Goal: Information Seeking & Learning: Learn about a topic

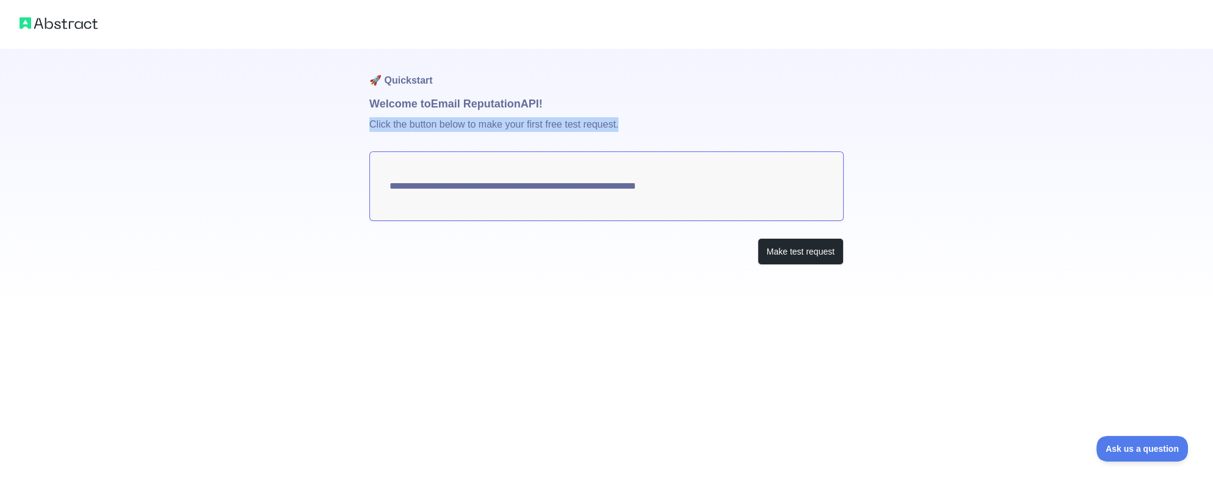
drag, startPoint x: 576, startPoint y: 125, endPoint x: 364, endPoint y: 122, distance: 211.8
click at [364, 122] on div "**********" at bounding box center [606, 157] width 1213 height 314
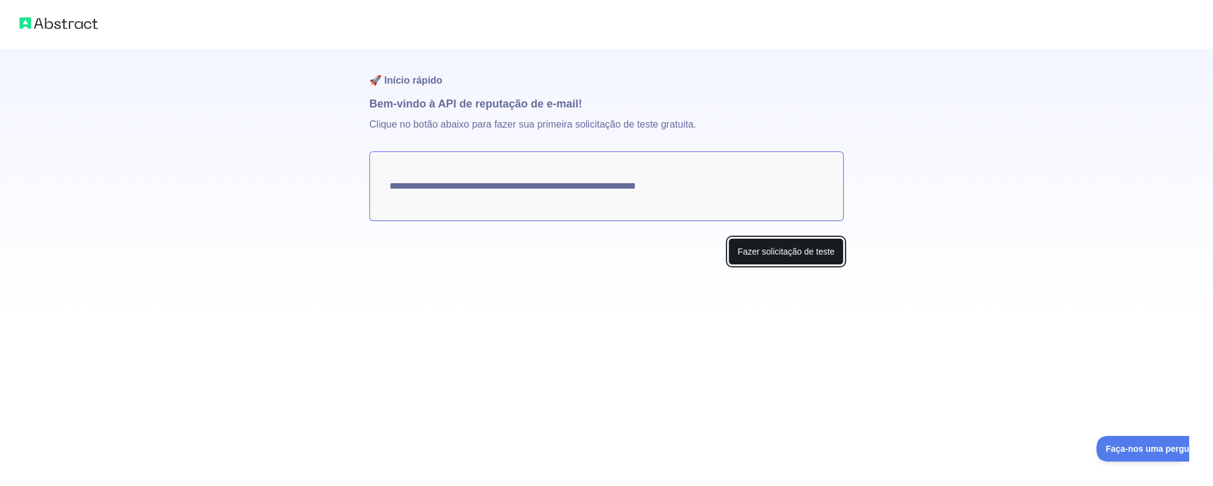
click at [795, 256] on button "Fazer solicitação de teste" at bounding box center [785, 251] width 115 height 27
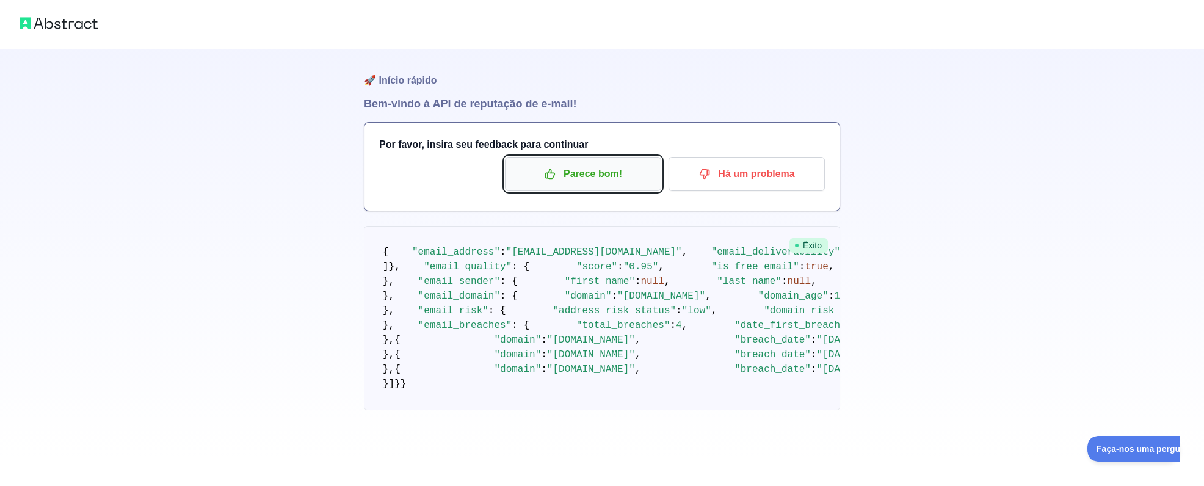
click at [576, 179] on font "Parece bom!" at bounding box center [592, 174] width 59 height 20
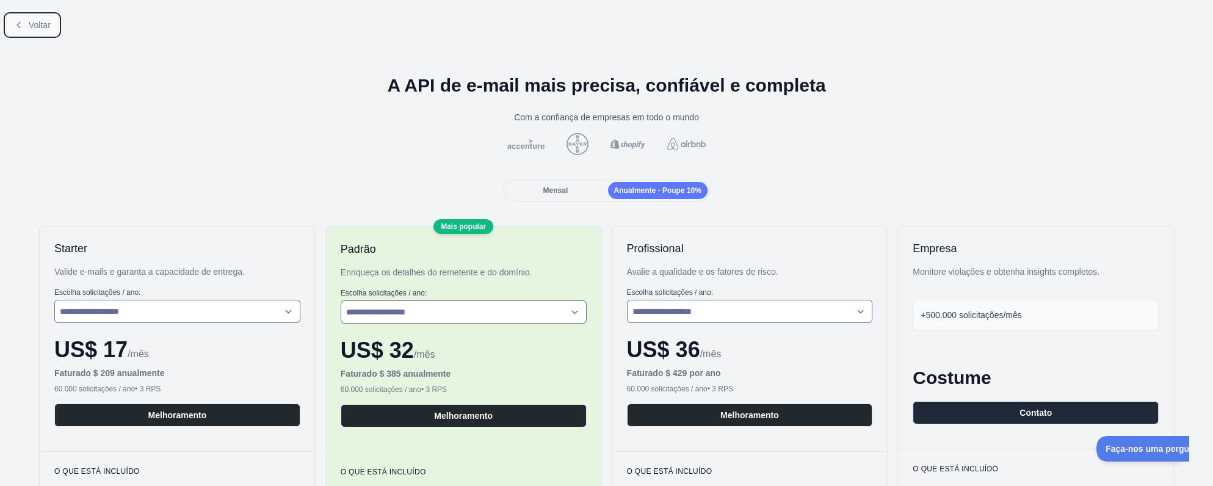
click at [37, 27] on span "Voltar" at bounding box center [40, 25] width 22 height 10
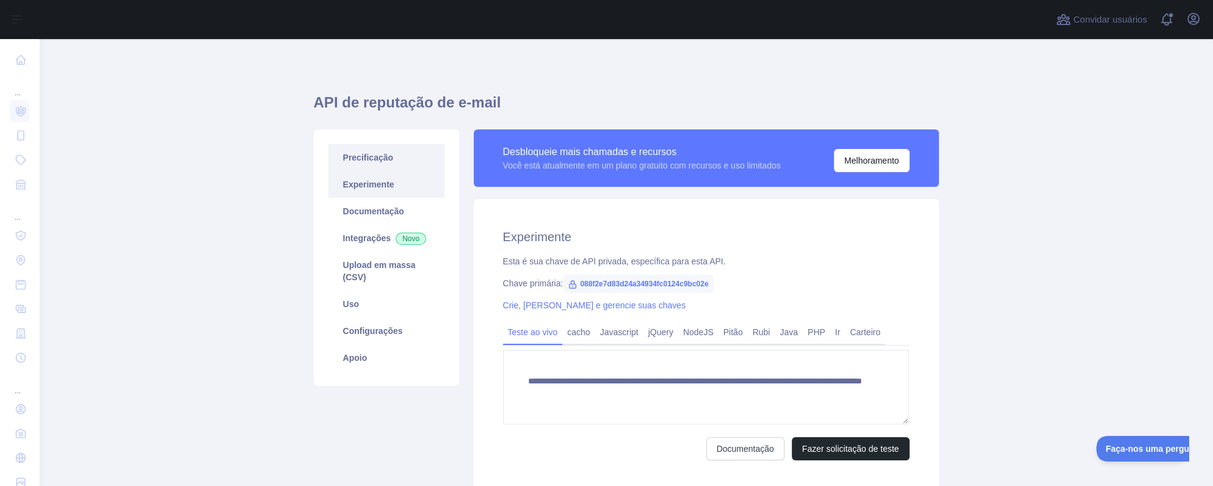
click at [367, 158] on link "Precificação" at bounding box center [386, 157] width 116 height 27
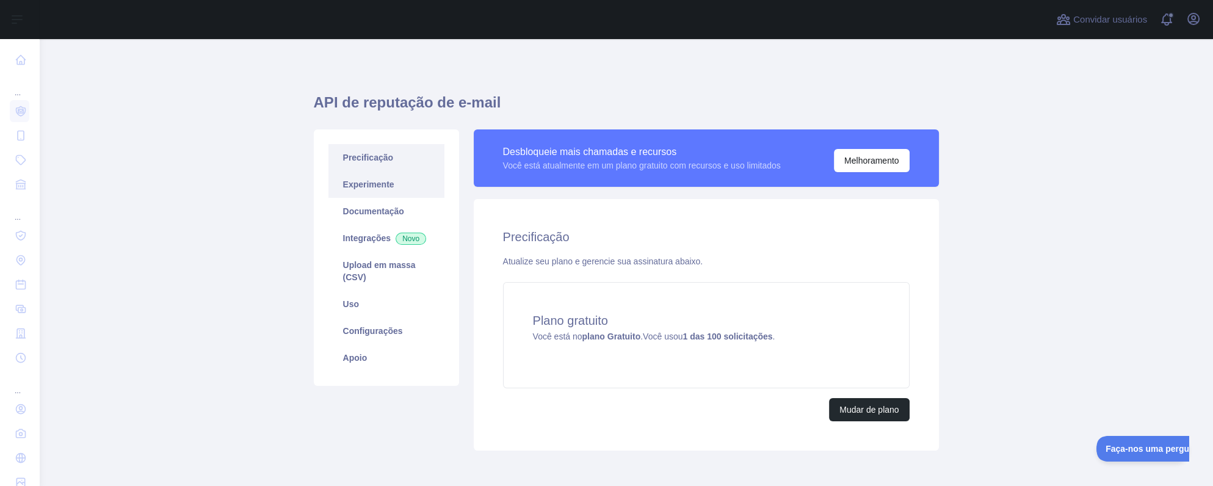
click at [360, 178] on link "Experimente" at bounding box center [386, 184] width 116 height 27
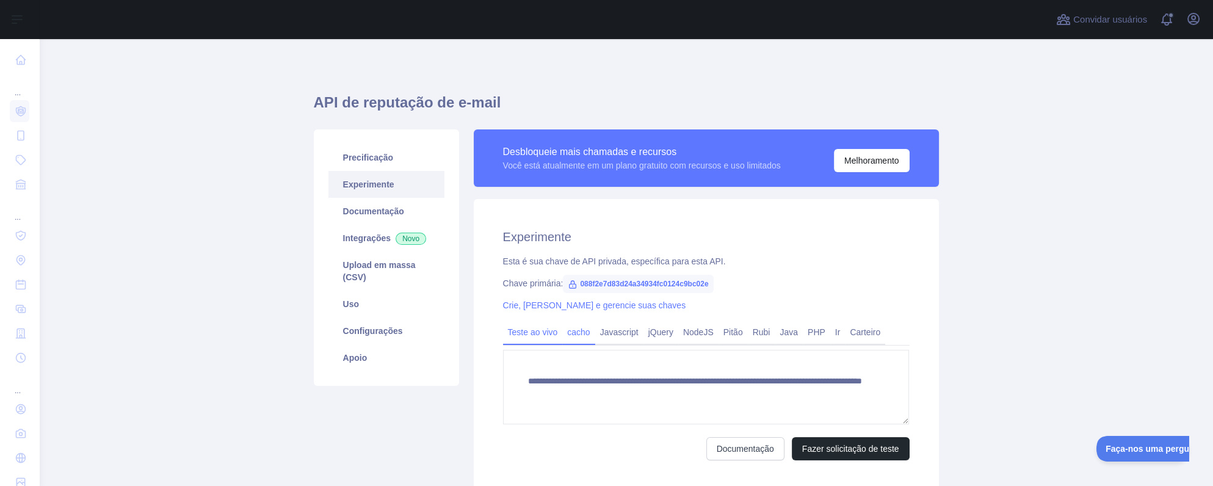
click at [574, 330] on link "cacho" at bounding box center [578, 332] width 32 height 20
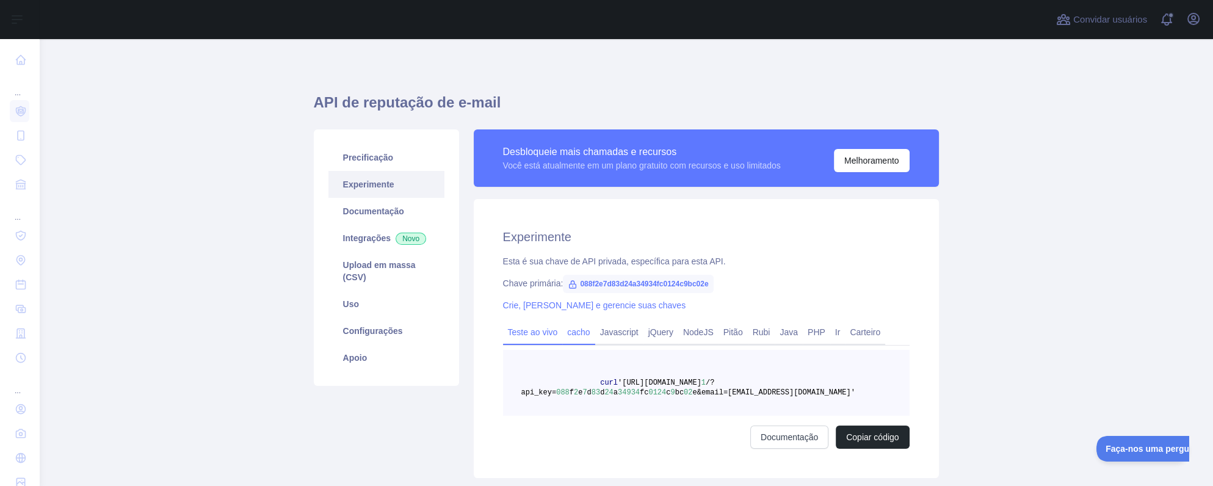
click at [530, 331] on link "Teste ao vivo" at bounding box center [533, 332] width 60 height 20
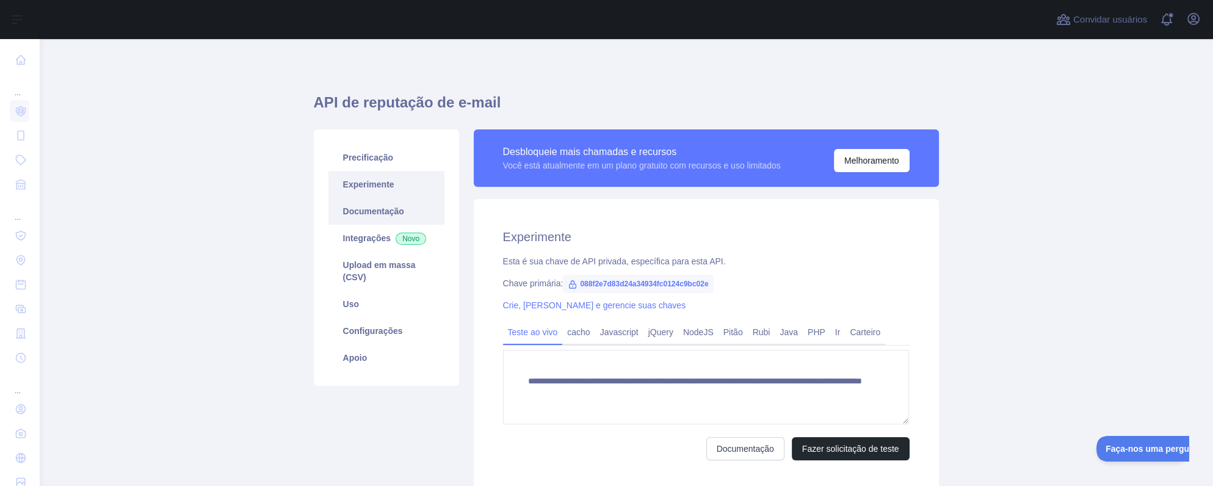
click at [372, 209] on link "Documentação" at bounding box center [386, 211] width 116 height 27
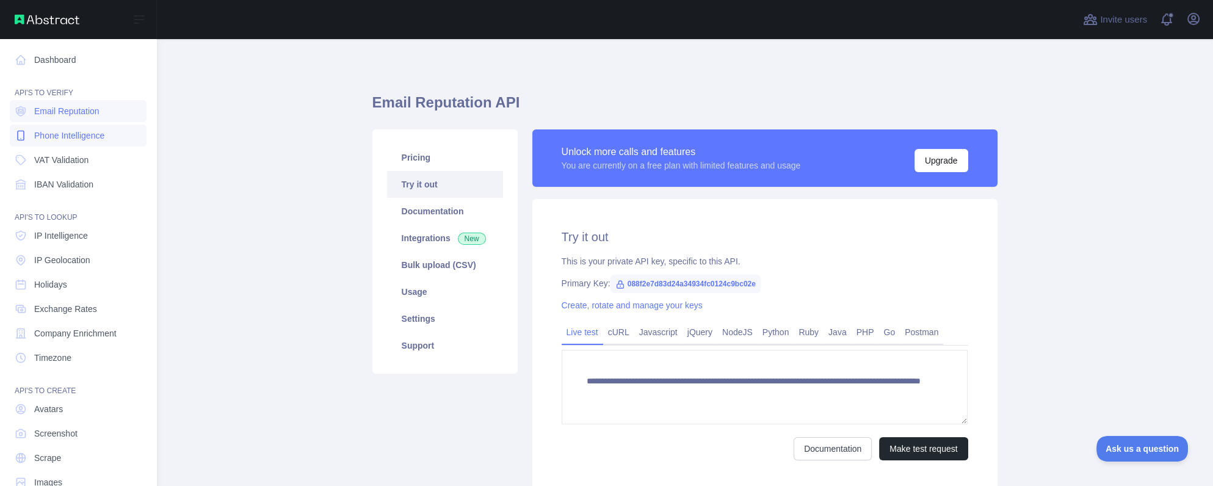
click at [95, 138] on span "Phone Intelligence" at bounding box center [69, 135] width 70 height 12
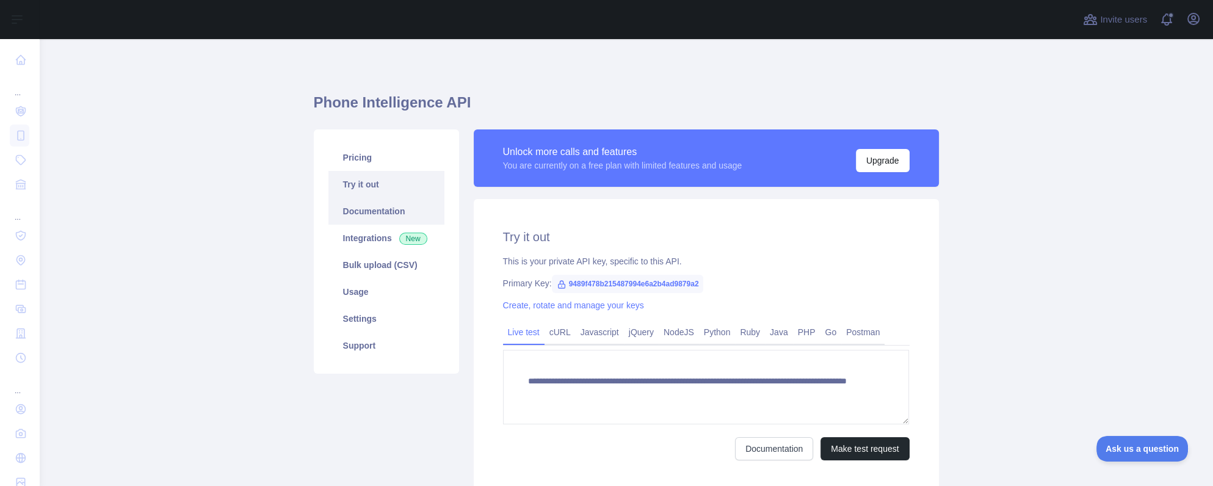
click at [372, 210] on link "Documentation" at bounding box center [386, 211] width 116 height 27
click at [370, 321] on link "Settings" at bounding box center [386, 318] width 116 height 27
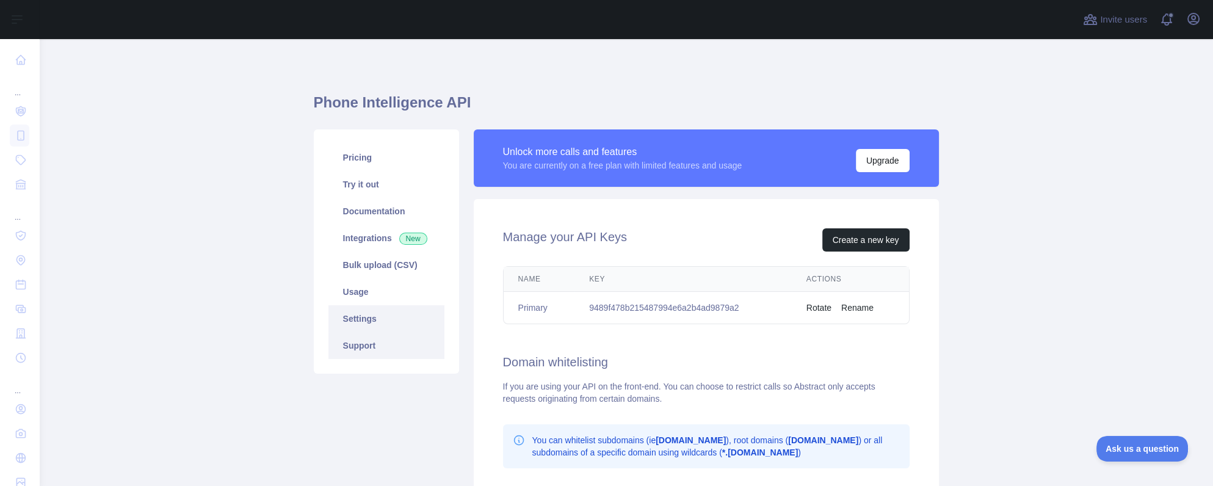
click at [371, 342] on link "Support" at bounding box center [386, 345] width 116 height 27
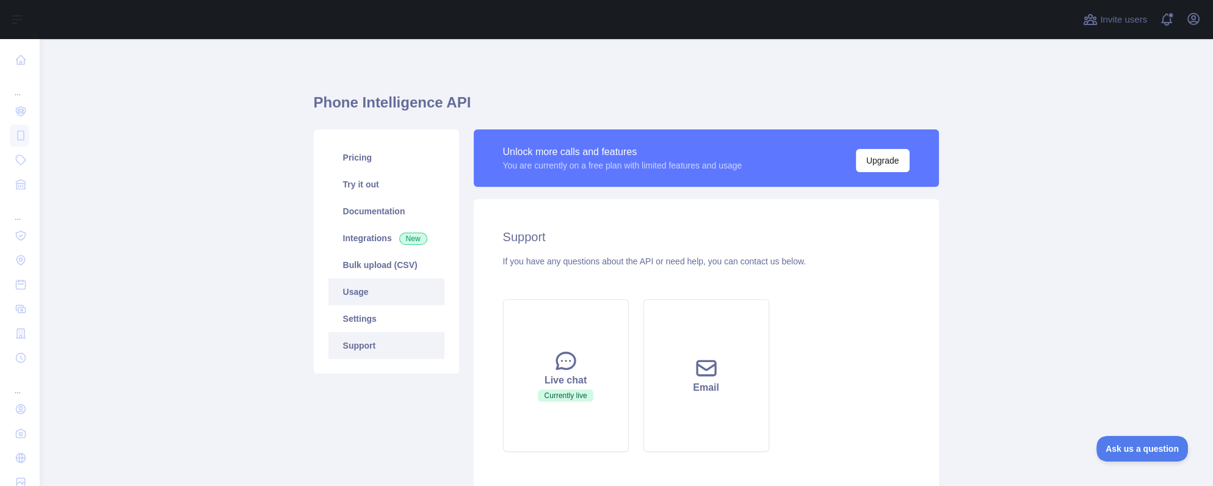
click at [368, 290] on link "Usage" at bounding box center [386, 291] width 116 height 27
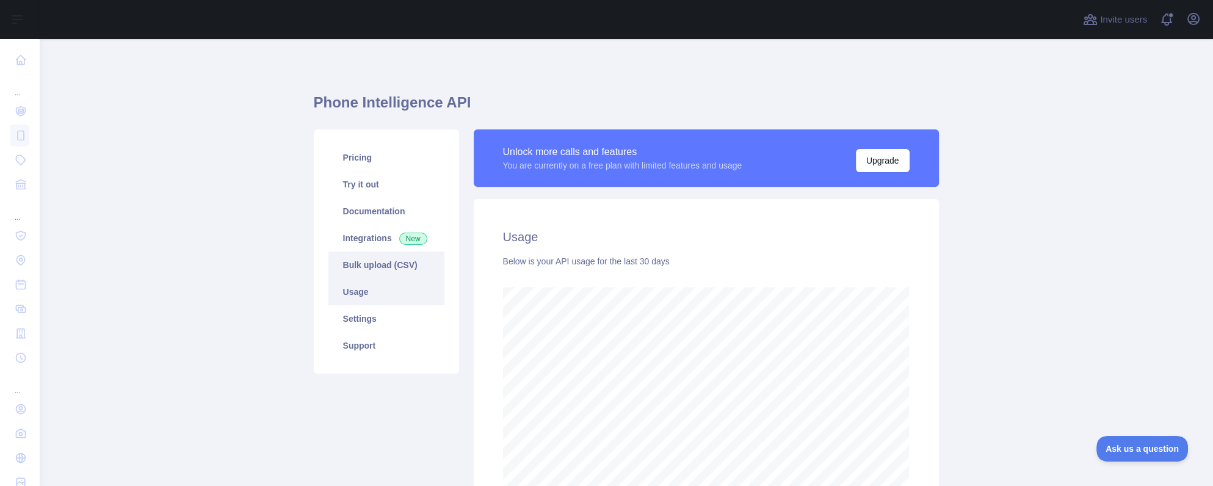
click at [374, 266] on link "Bulk upload (CSV)" at bounding box center [386, 264] width 116 height 27
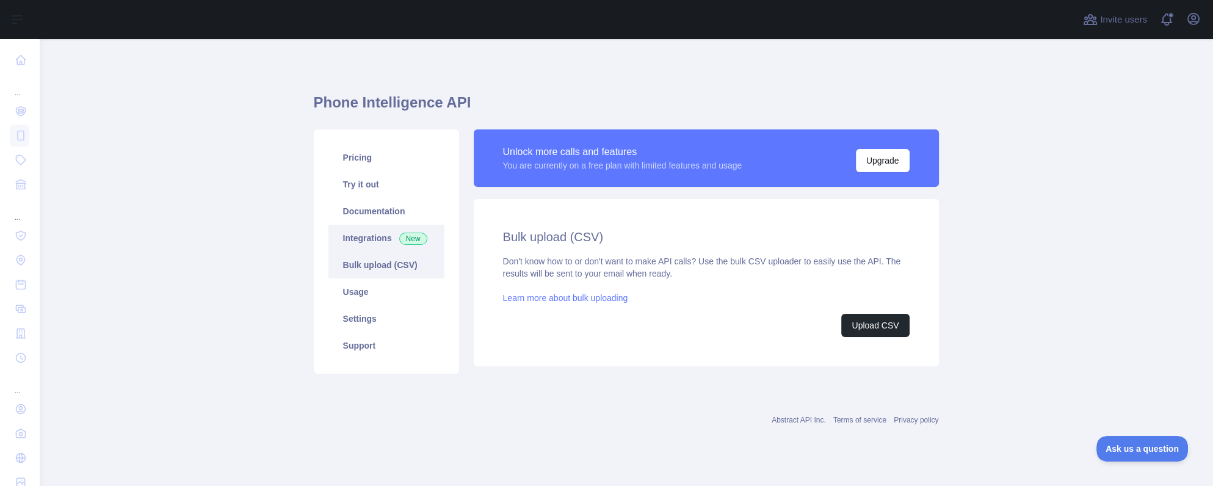
click at [374, 242] on link "Integrations New" at bounding box center [386, 238] width 116 height 27
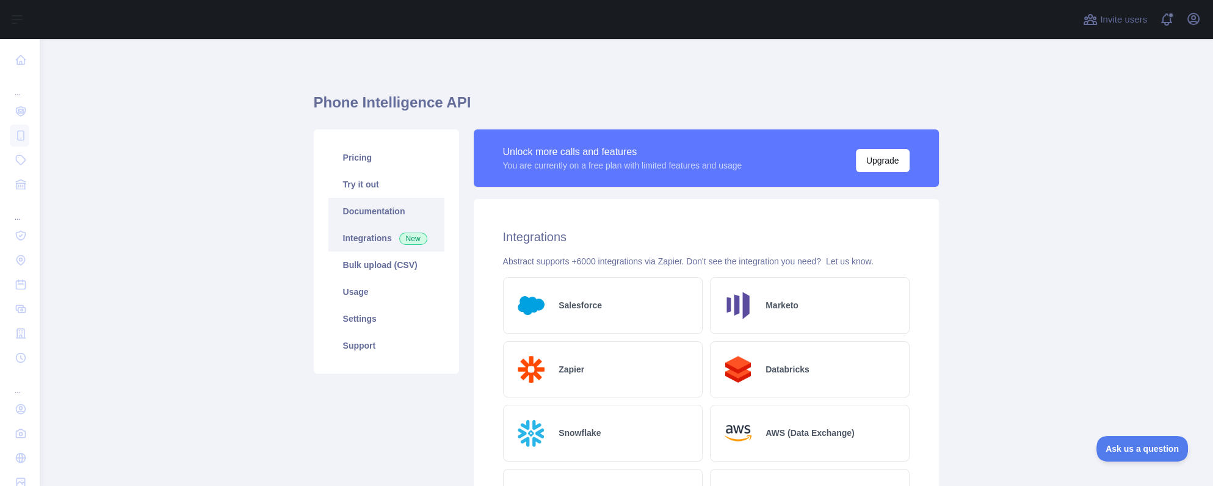
click at [353, 210] on link "Documentation" at bounding box center [386, 211] width 116 height 27
click at [381, 208] on link "Documentation" at bounding box center [386, 211] width 116 height 27
click at [380, 188] on link "Try it out" at bounding box center [386, 184] width 116 height 27
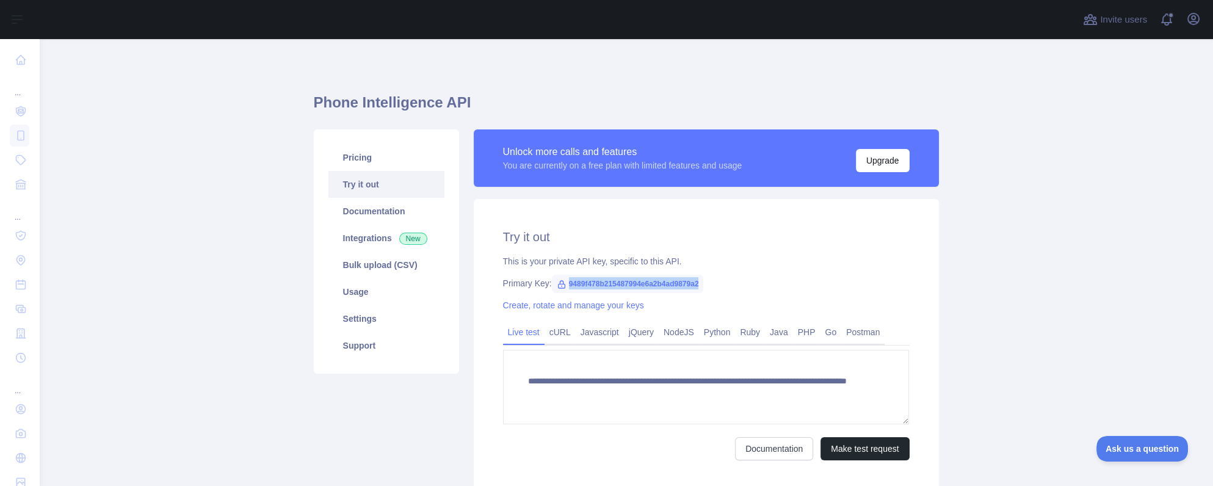
drag, startPoint x: 562, startPoint y: 284, endPoint x: 697, endPoint y: 284, distance: 135.5
click at [697, 284] on span "9489f478b215487994e6a2b4ad9879a2" at bounding box center [628, 284] width 152 height 18
copy span "9489f478b215487994e6a2b4ad9879a2"
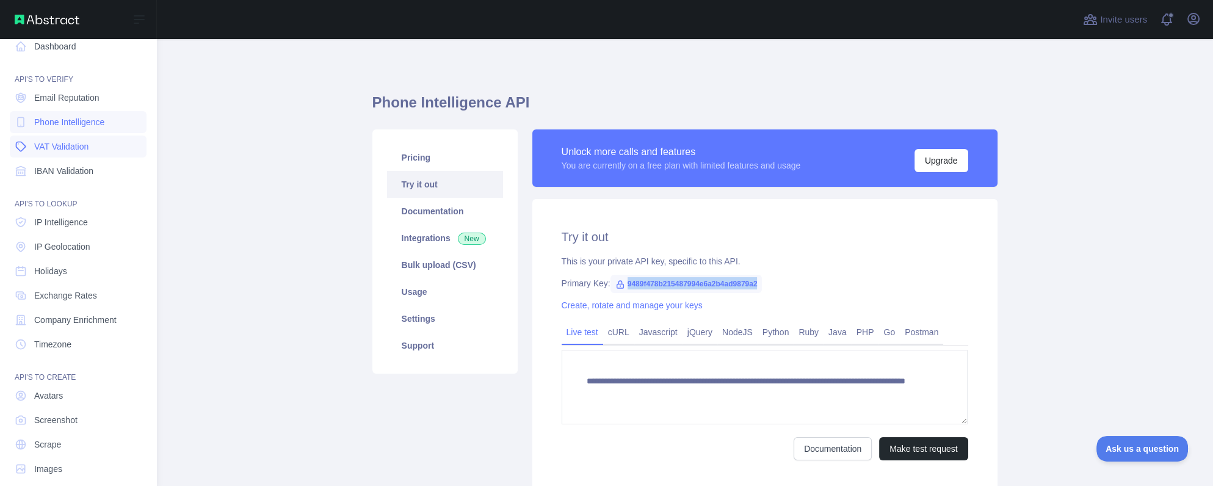
scroll to position [26, 0]
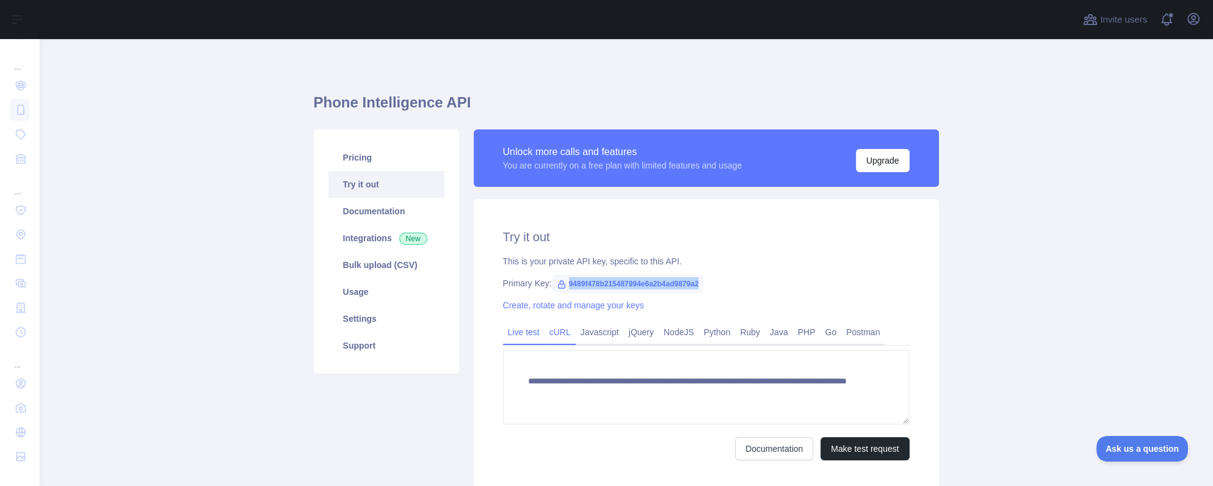
click at [551, 328] on link "cURL" at bounding box center [559, 332] width 31 height 20
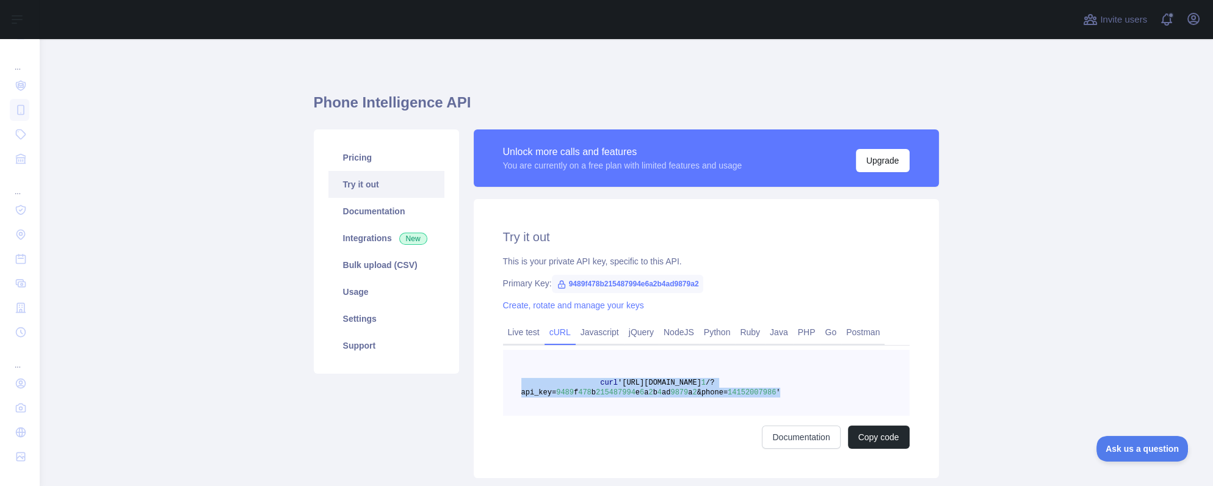
drag, startPoint x: 766, startPoint y: 389, endPoint x: 489, endPoint y: 384, distance: 277.2
click at [489, 384] on div "Try it out This is your private API key, specific to this API. Primary Key: 948…" at bounding box center [706, 338] width 465 height 279
copy span "curl '[URL][DOMAIN_NAME] 1 /?api_key= 9489 f 478 b 215487994 e 6 a 2 b 4 ad 987…"
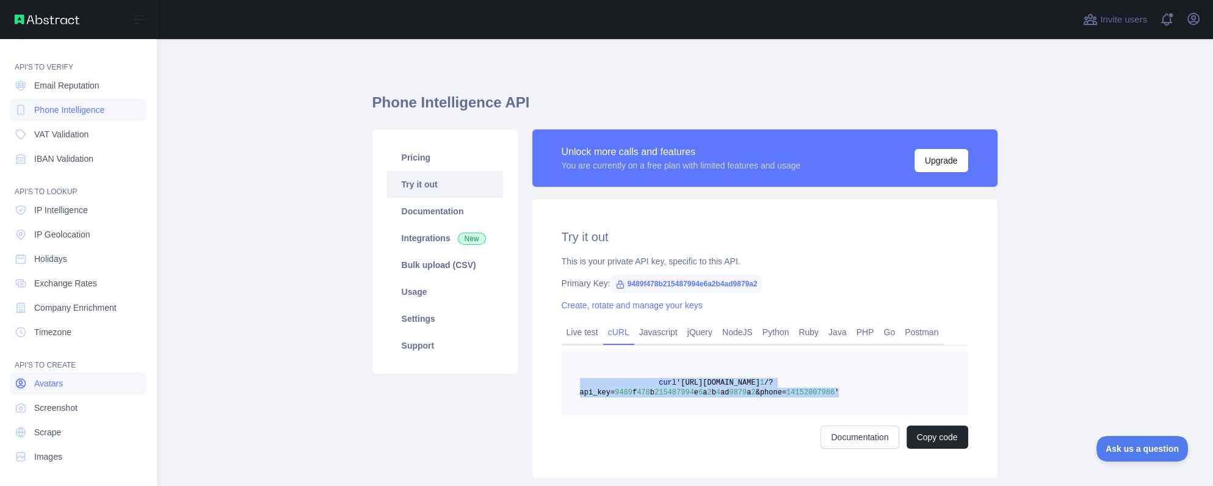
click at [62, 384] on span "Avatars" at bounding box center [48, 383] width 29 height 12
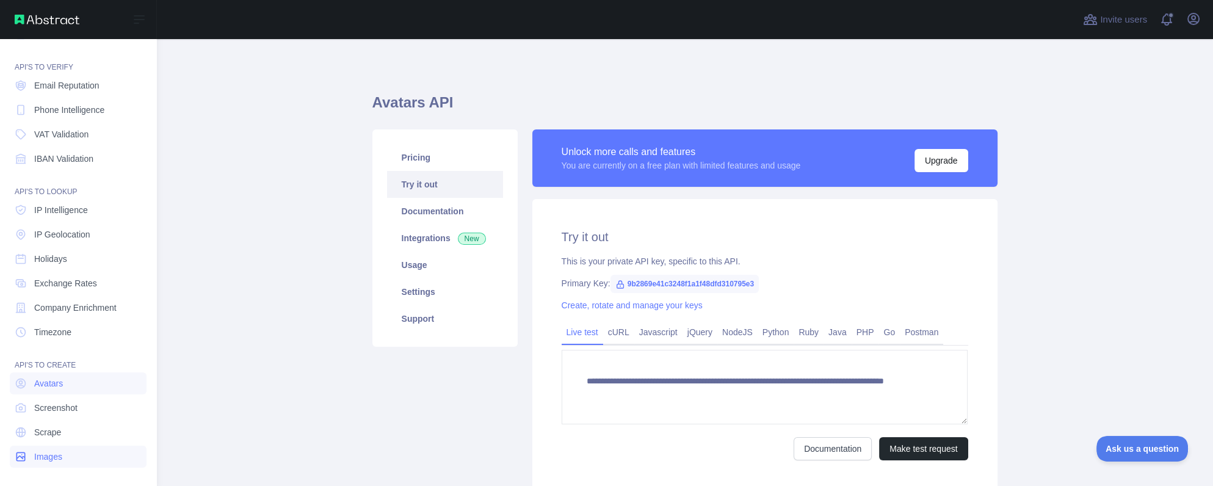
click at [46, 458] on span "Images" at bounding box center [48, 456] width 28 height 12
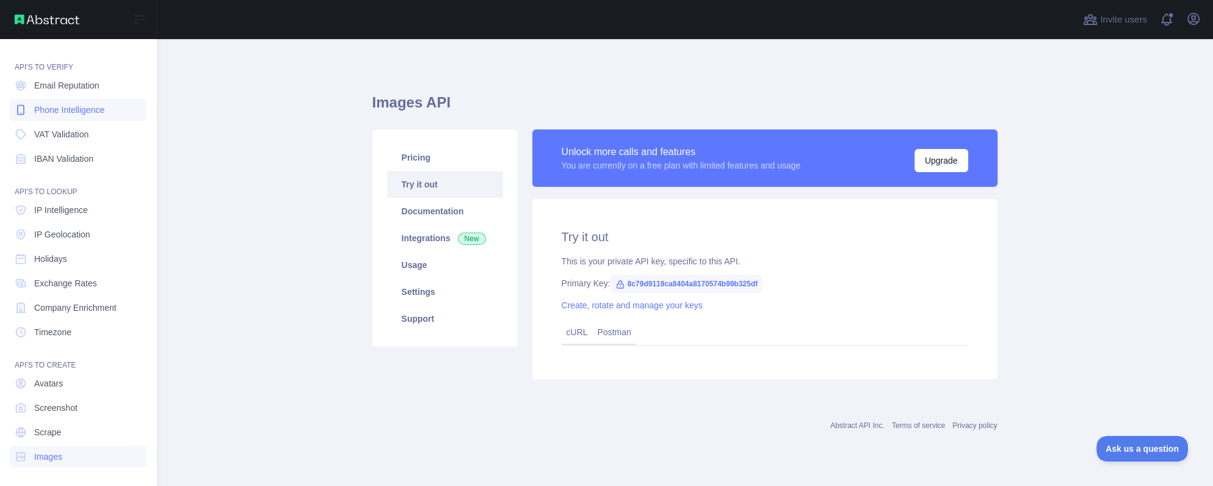
click at [107, 110] on link "Phone Intelligence" at bounding box center [78, 110] width 137 height 22
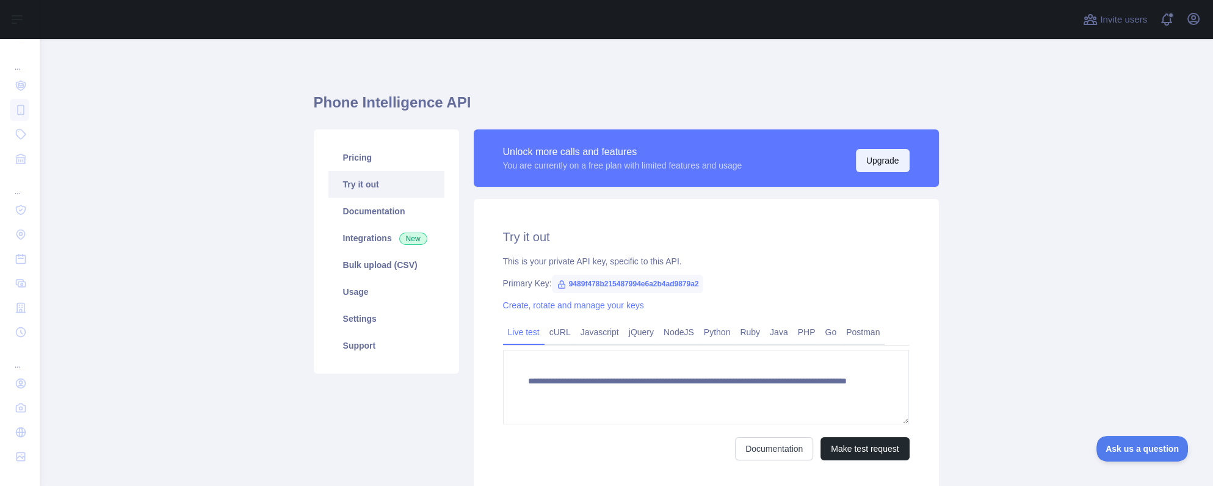
click at [890, 162] on button "Upgrade" at bounding box center [883, 160] width 54 height 23
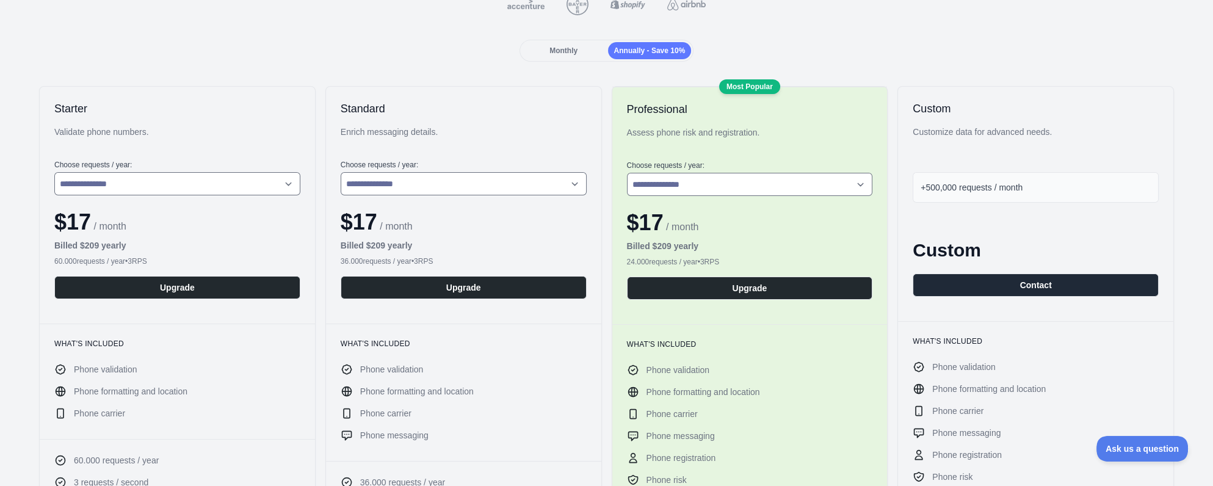
scroll to position [203, 0]
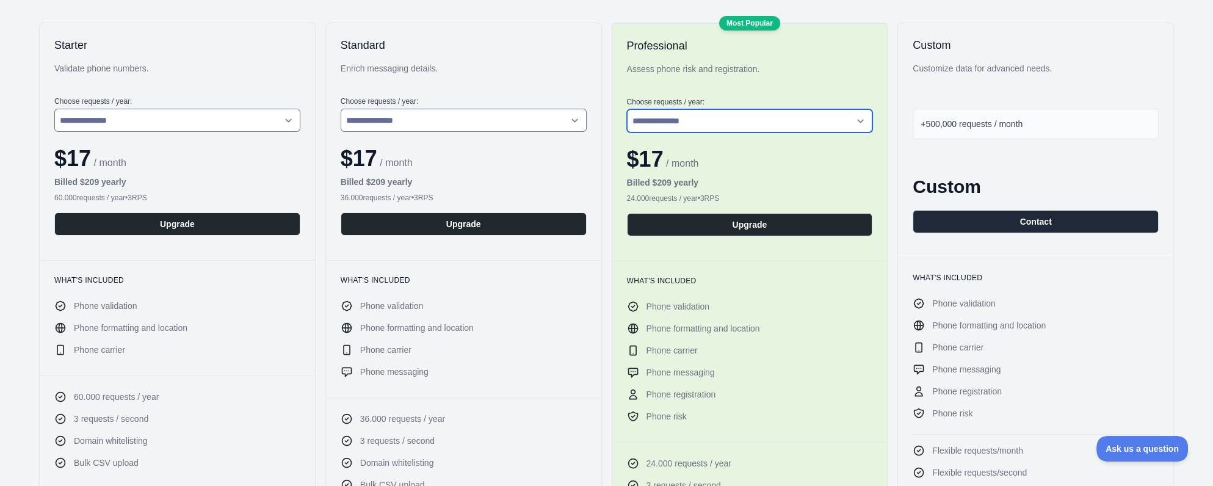
click at [715, 121] on select "**********" at bounding box center [750, 120] width 246 height 23
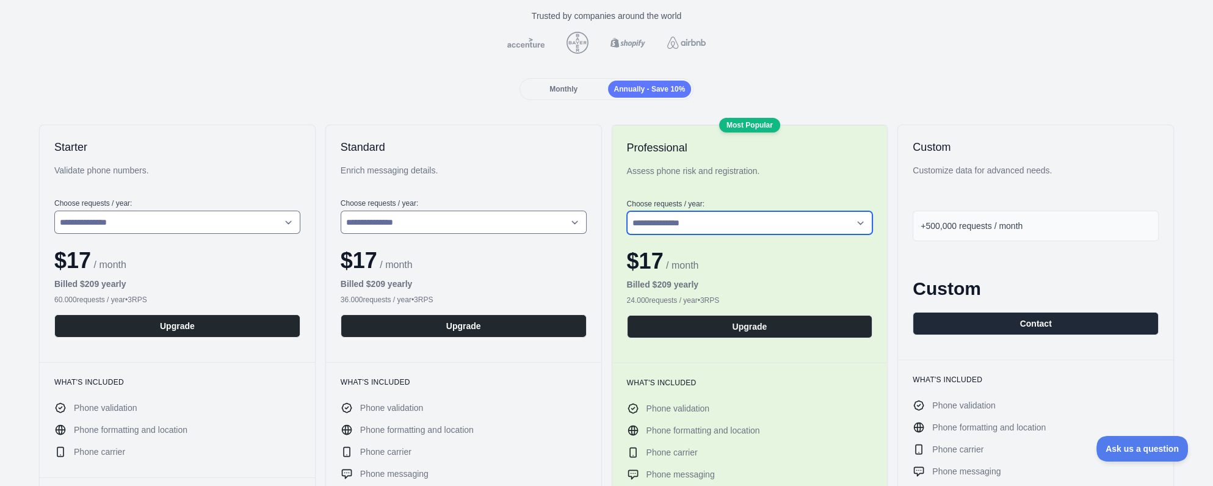
scroll to position [305, 0]
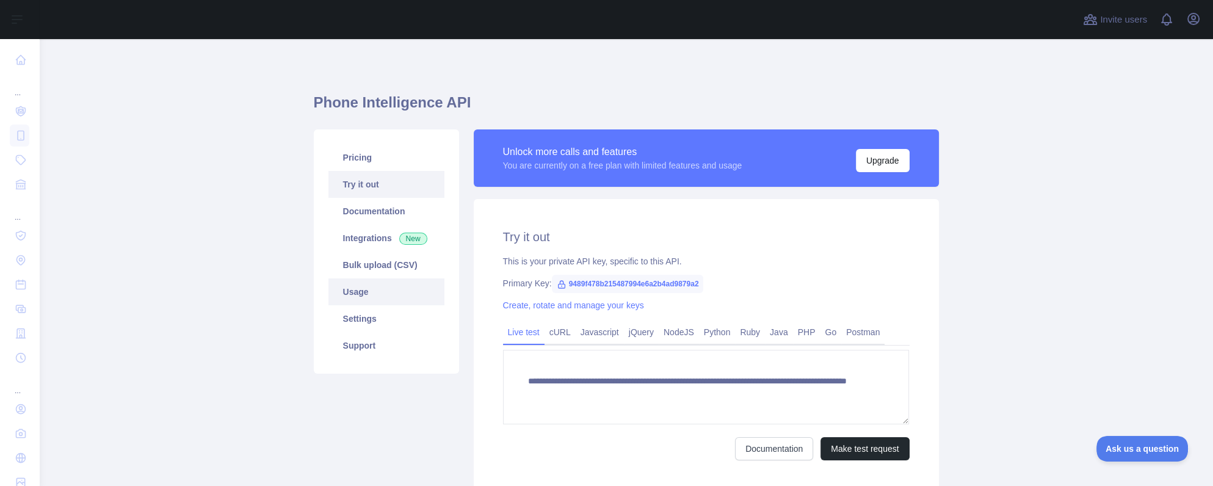
click at [369, 297] on link "Usage" at bounding box center [386, 291] width 116 height 27
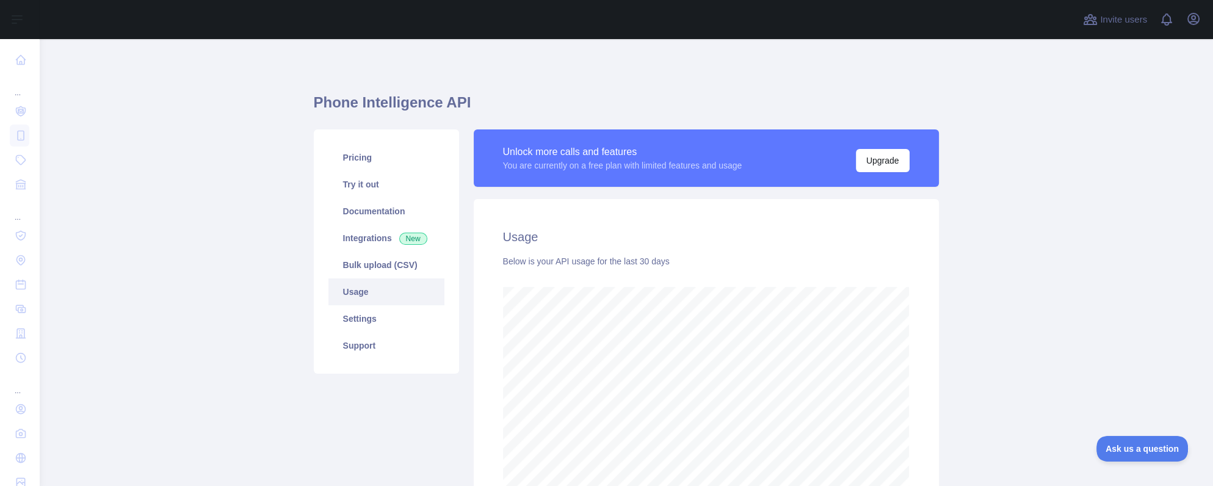
scroll to position [447, 1164]
click at [378, 327] on link "Settings" at bounding box center [386, 318] width 116 height 27
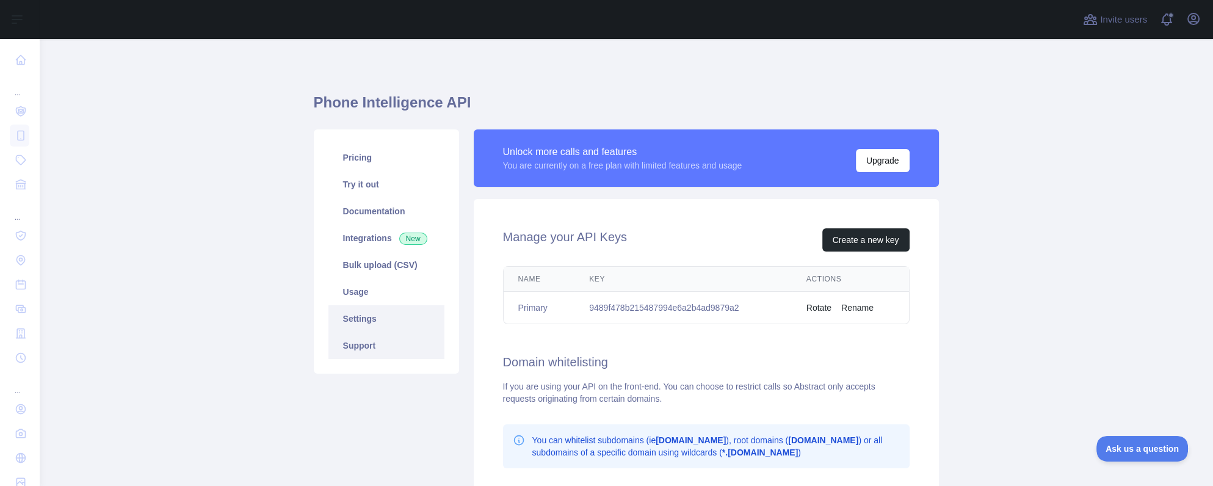
click at [378, 340] on link "Support" at bounding box center [386, 345] width 116 height 27
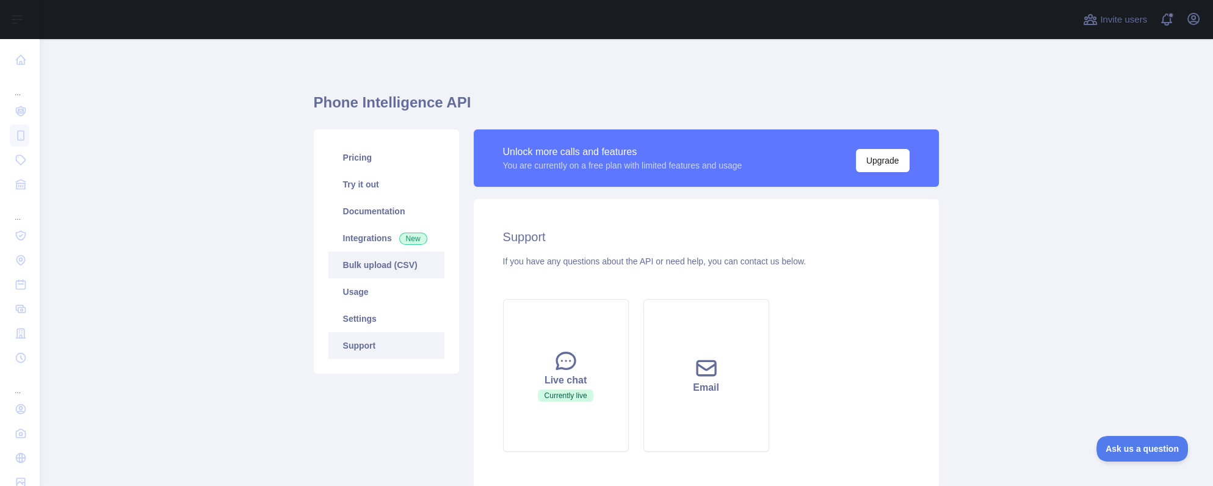
click at [372, 266] on link "Bulk upload (CSV)" at bounding box center [386, 264] width 116 height 27
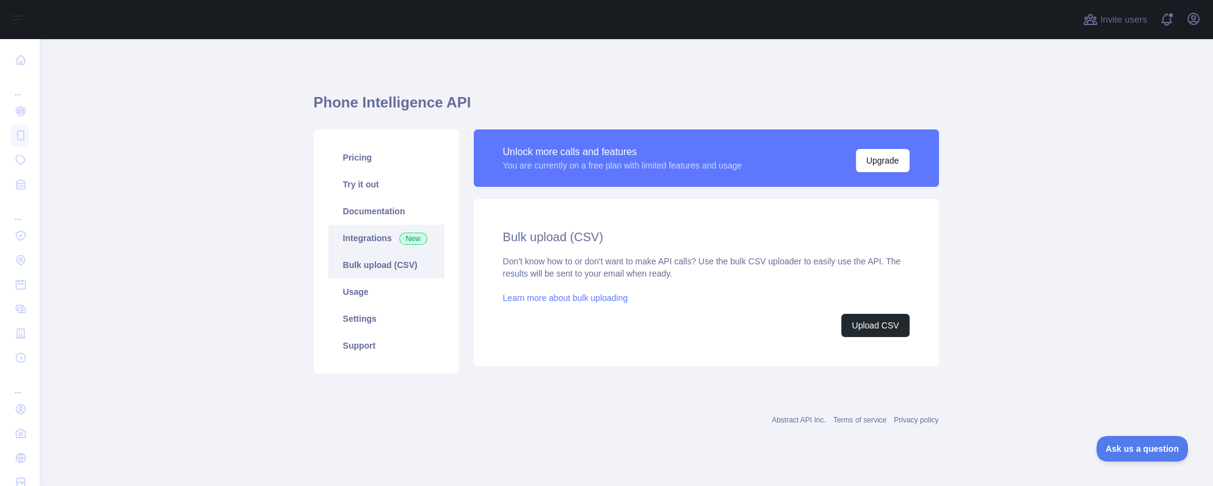
click at [367, 236] on link "Integrations New" at bounding box center [386, 238] width 116 height 27
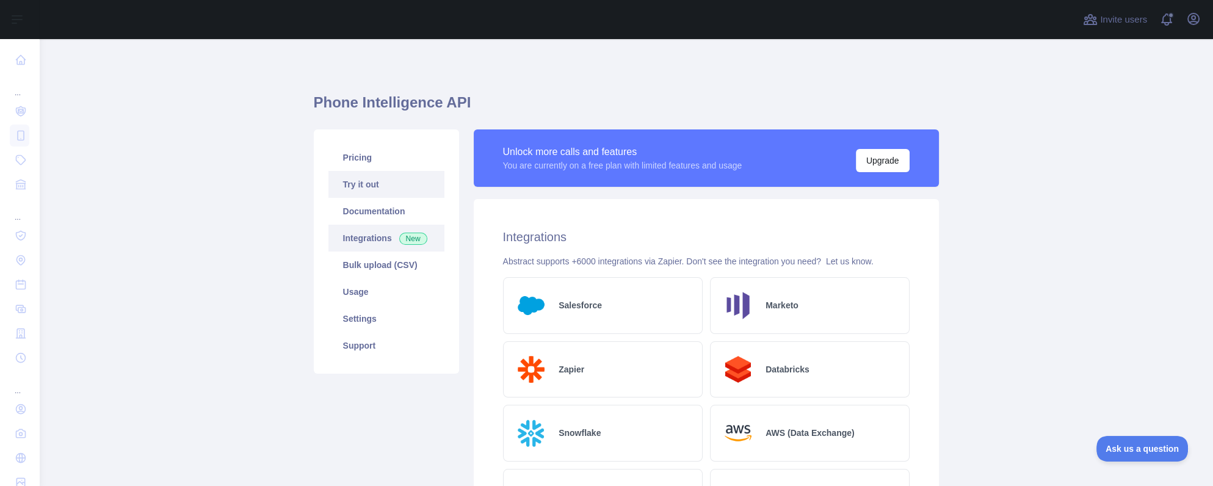
click at [369, 187] on link "Try it out" at bounding box center [386, 184] width 116 height 27
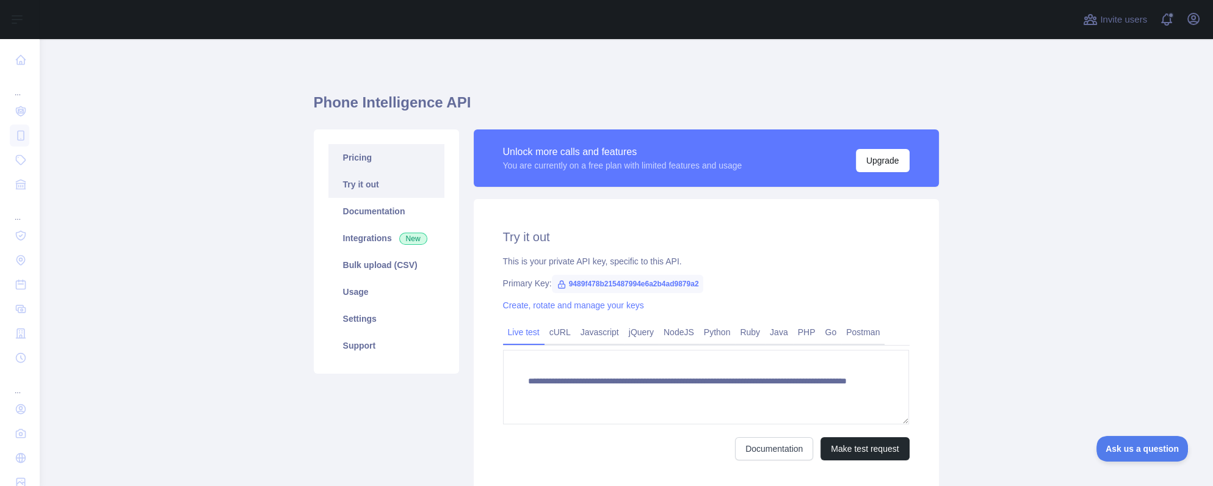
click at [369, 163] on link "Pricing" at bounding box center [386, 157] width 116 height 27
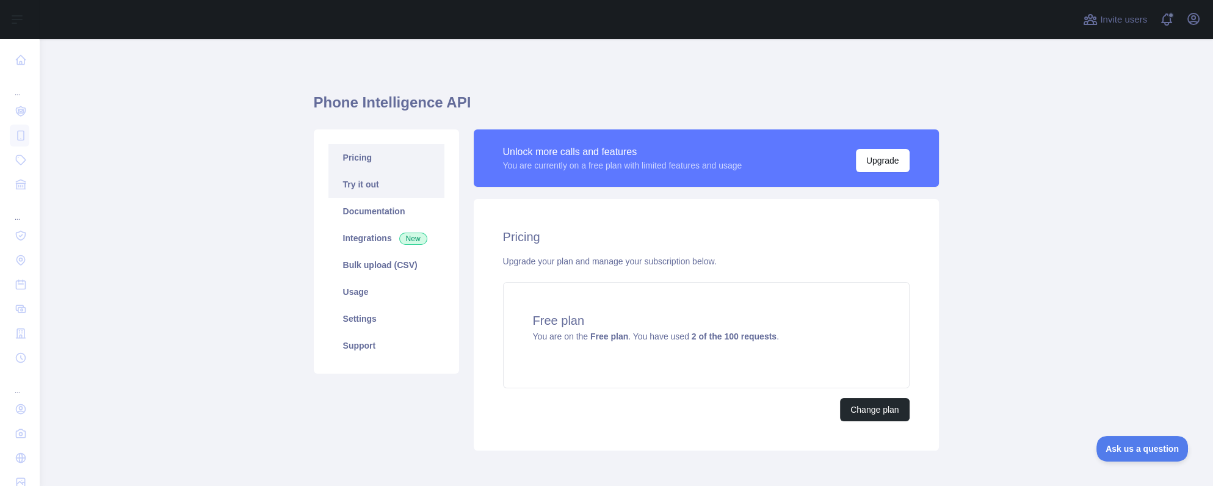
click at [367, 187] on link "Try it out" at bounding box center [386, 184] width 116 height 27
